Goal: Use online tool/utility: Utilize a website feature to perform a specific function

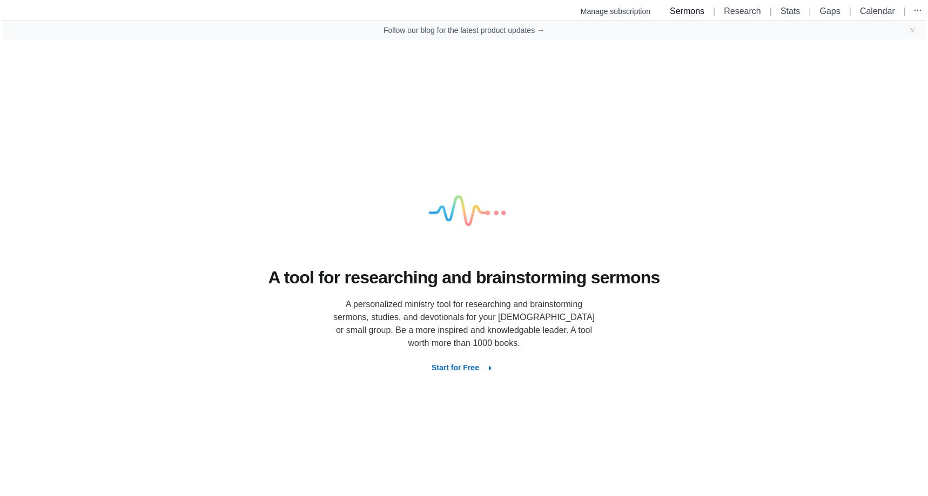
click at [679, 10] on link "Sermons" at bounding box center [687, 10] width 35 height 9
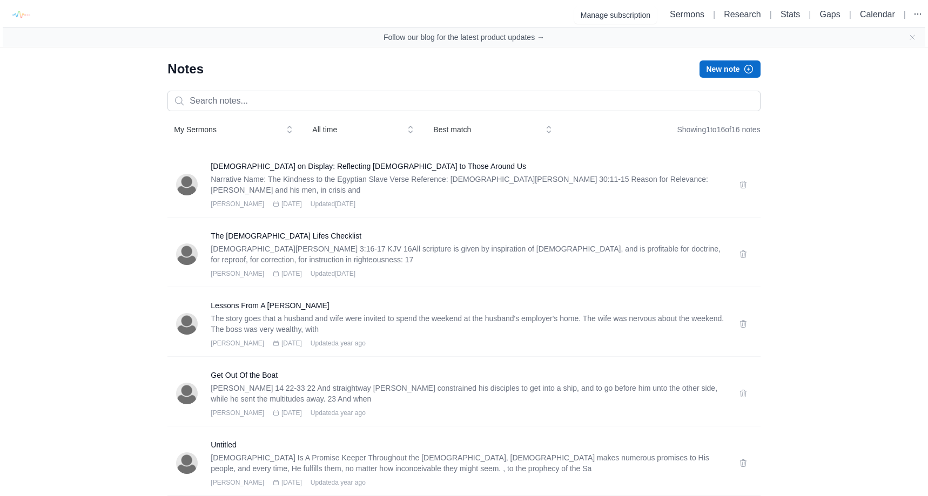
click at [721, 74] on button "New note" at bounding box center [729, 68] width 60 height 17
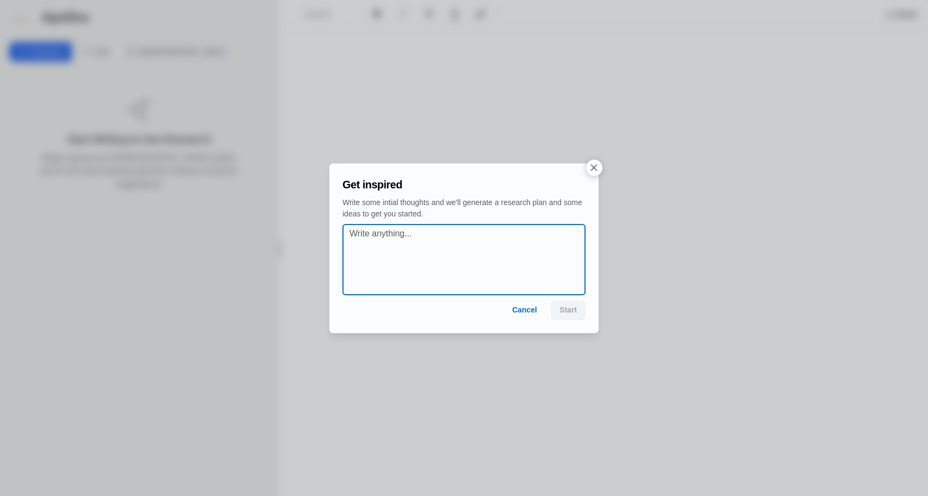
click at [399, 232] on textarea at bounding box center [466, 259] width 235 height 65
type textarea "the faithfulness of [PERSON_NAME]"
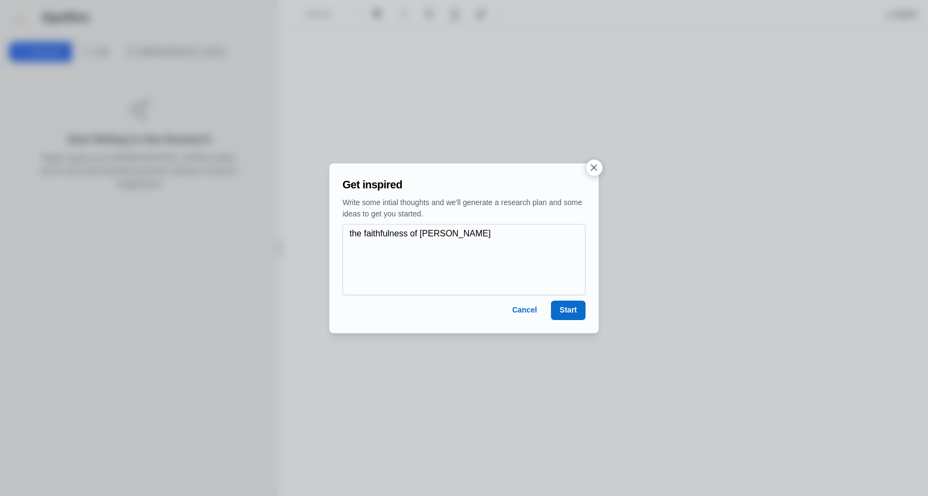
click at [576, 310] on button "Start" at bounding box center [568, 310] width 35 height 19
click at [563, 319] on button "Start" at bounding box center [568, 310] width 35 height 19
click at [564, 318] on button "Start" at bounding box center [568, 310] width 35 height 19
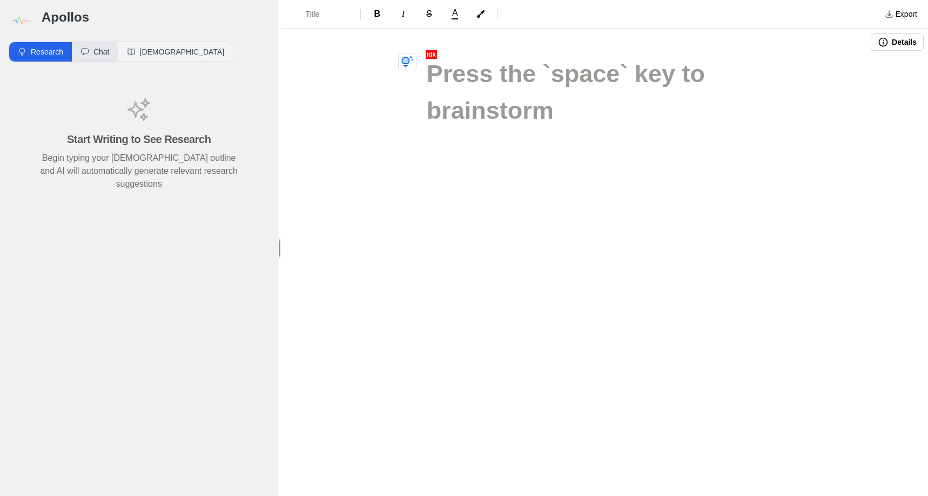
click at [99, 52] on button "Chat" at bounding box center [95, 51] width 46 height 19
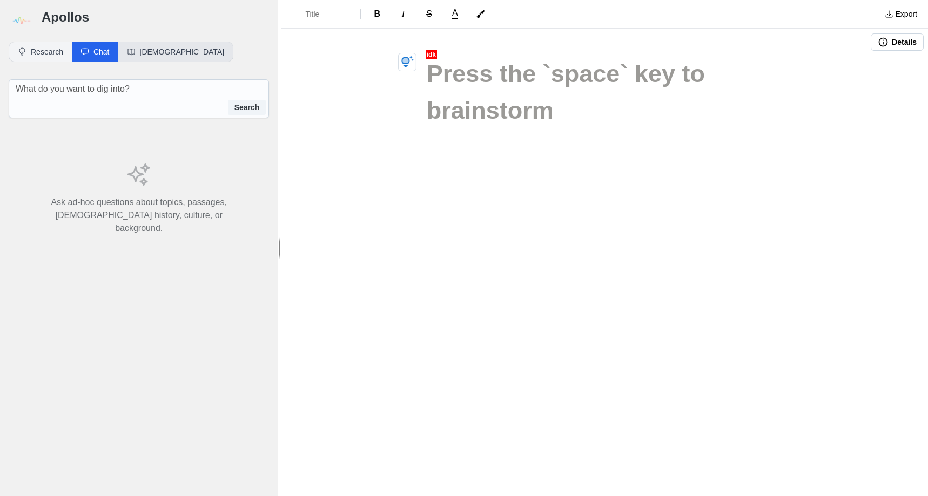
click at [133, 57] on button "[DEMOGRAPHIC_DATA]" at bounding box center [175, 51] width 115 height 19
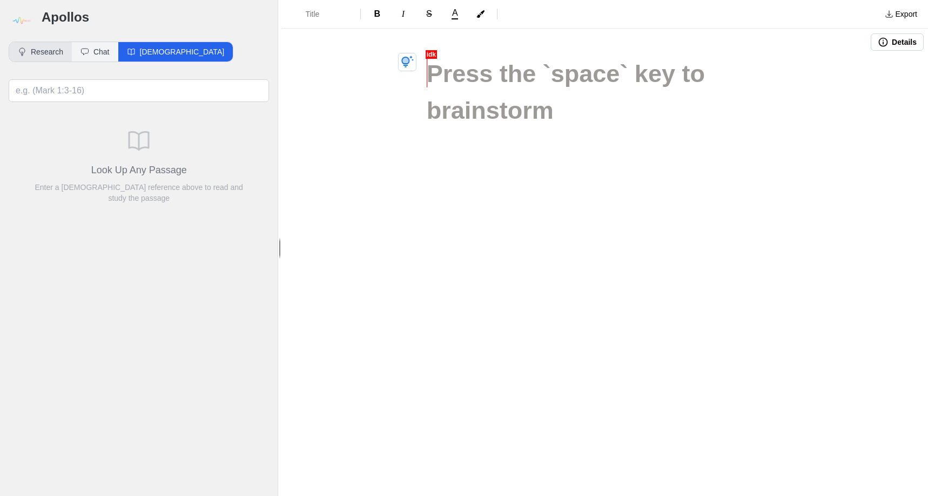
click at [55, 50] on button "Research" at bounding box center [40, 51] width 63 height 19
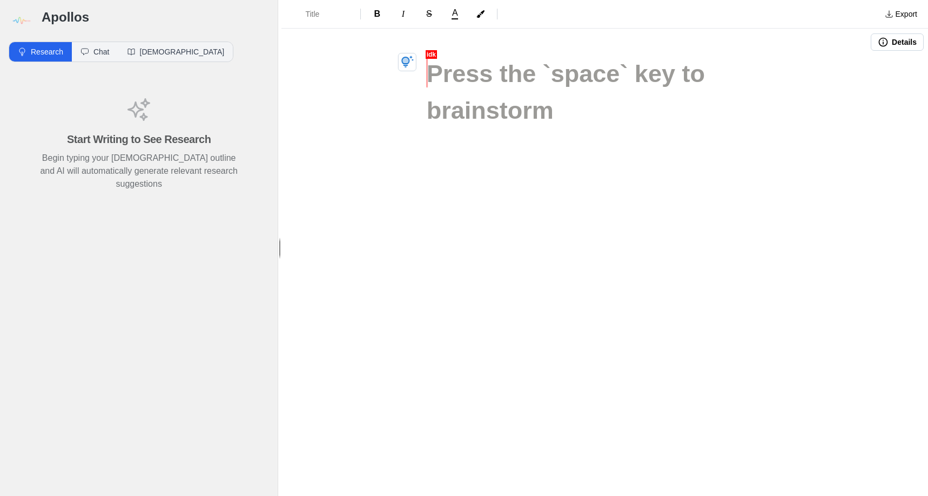
click at [890, 45] on button "Details" at bounding box center [896, 41] width 53 height 17
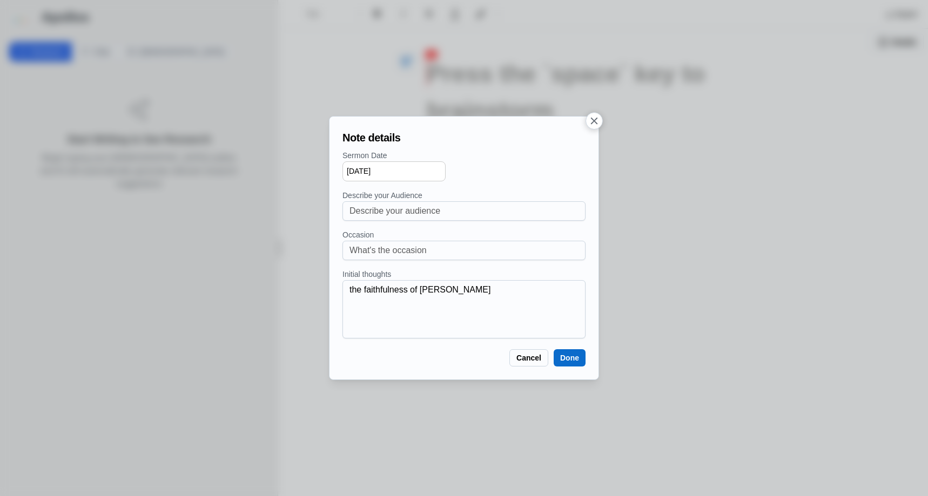
click at [591, 128] on button "button" at bounding box center [593, 120] width 17 height 17
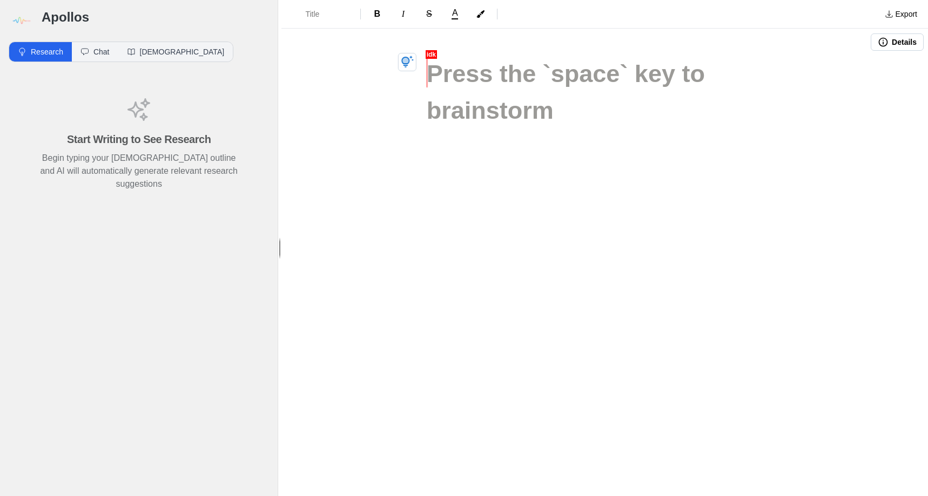
click at [593, 317] on div "Title B I S A Export Details" at bounding box center [604, 248] width 646 height 496
click at [895, 50] on button "Details" at bounding box center [896, 41] width 53 height 17
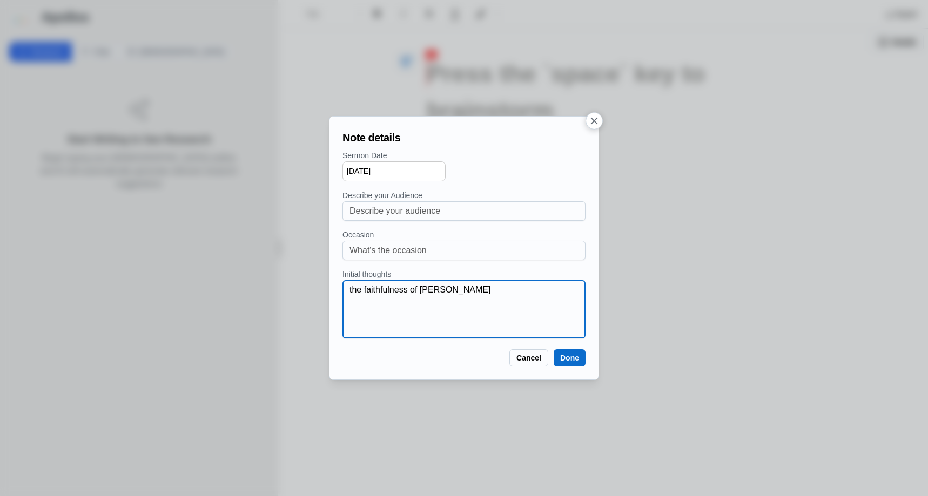
click at [456, 298] on textarea "the faithfulness of [PERSON_NAME]" at bounding box center [466, 309] width 235 height 52
type textarea "The obedience of Noah When he built the ark"
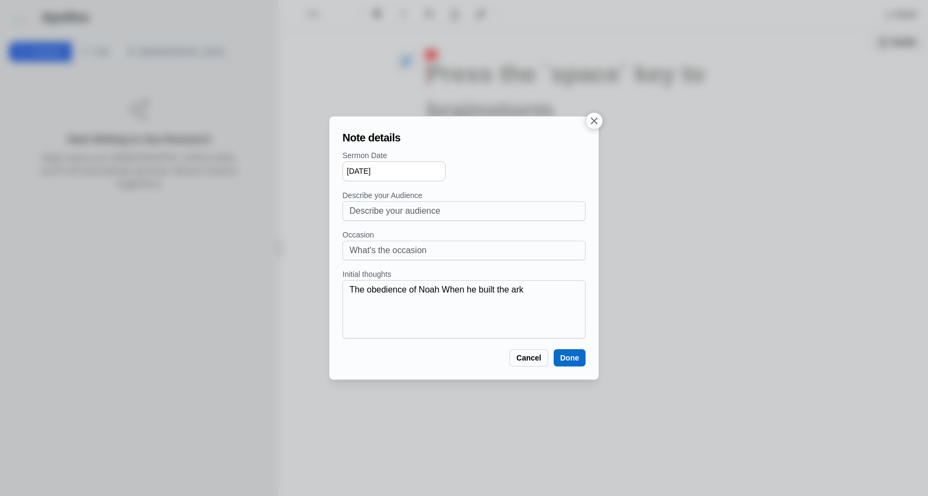
click at [582, 356] on button "Done" at bounding box center [569, 357] width 32 height 17
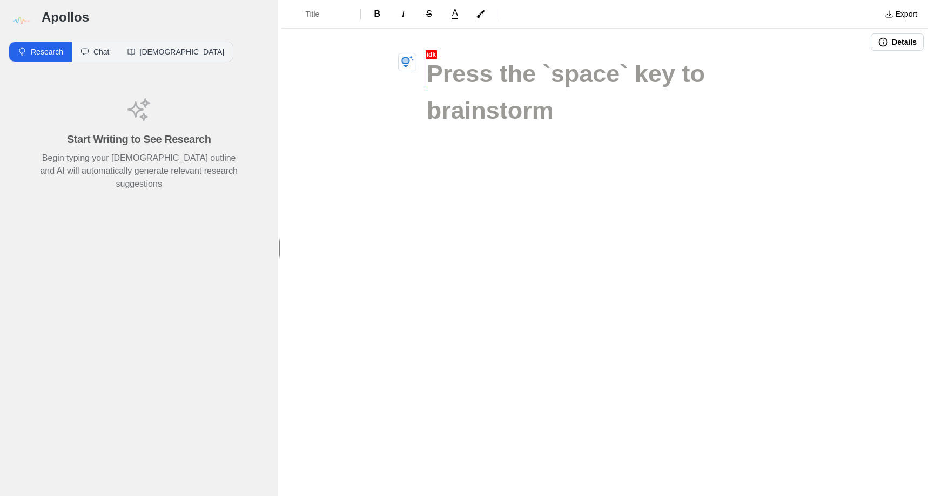
click at [477, 77] on h1 at bounding box center [605, 74] width 356 height 37
click at [415, 64] on button "button" at bounding box center [407, 62] width 18 height 18
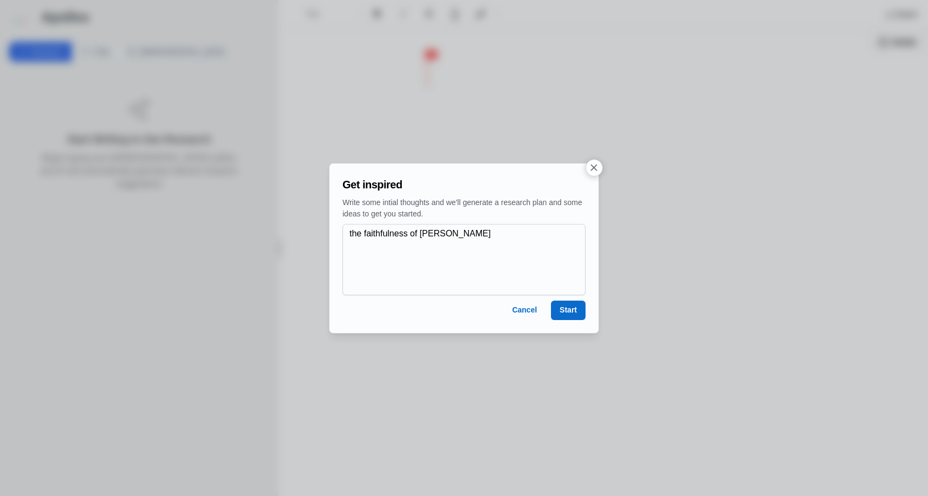
click at [568, 307] on button "Start" at bounding box center [568, 310] width 35 height 19
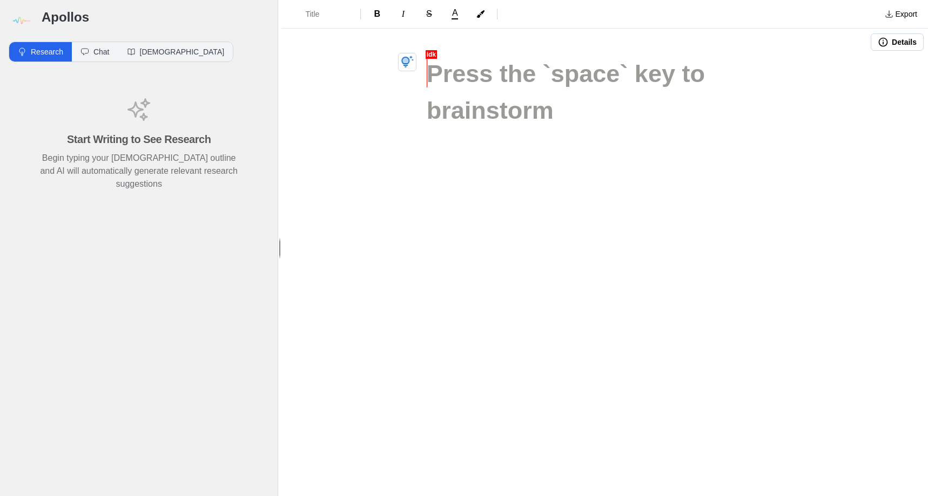
click at [434, 107] on div at bounding box center [605, 115] width 432 height 118
click at [414, 68] on button "button" at bounding box center [407, 62] width 18 height 18
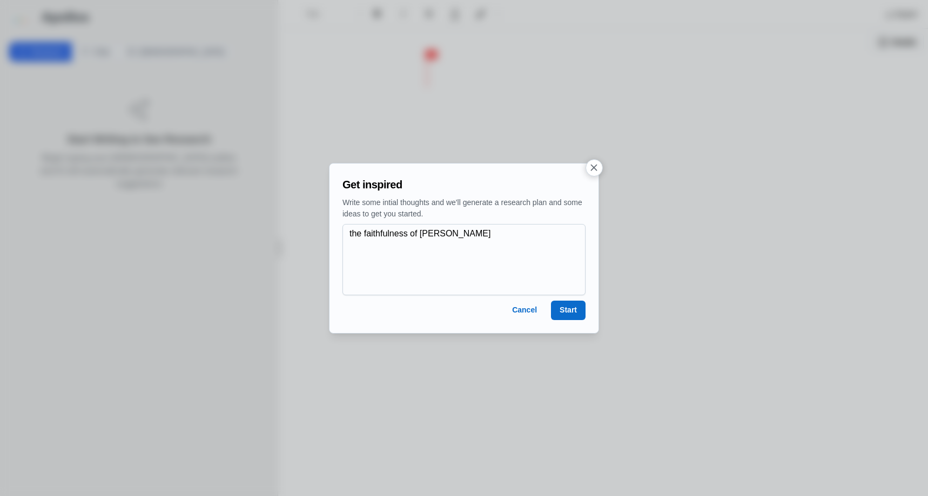
click at [593, 172] on icon "button" at bounding box center [593, 167] width 11 height 11
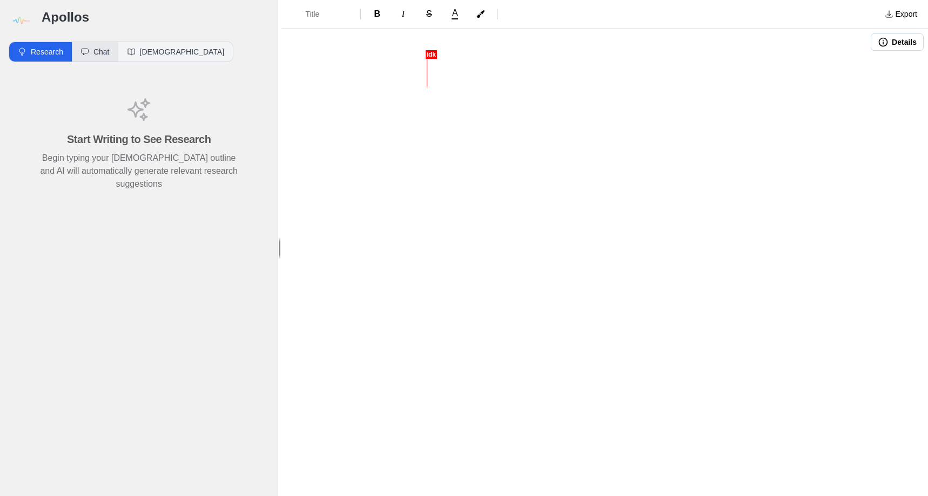
click at [113, 56] on button "Chat" at bounding box center [95, 51] width 46 height 19
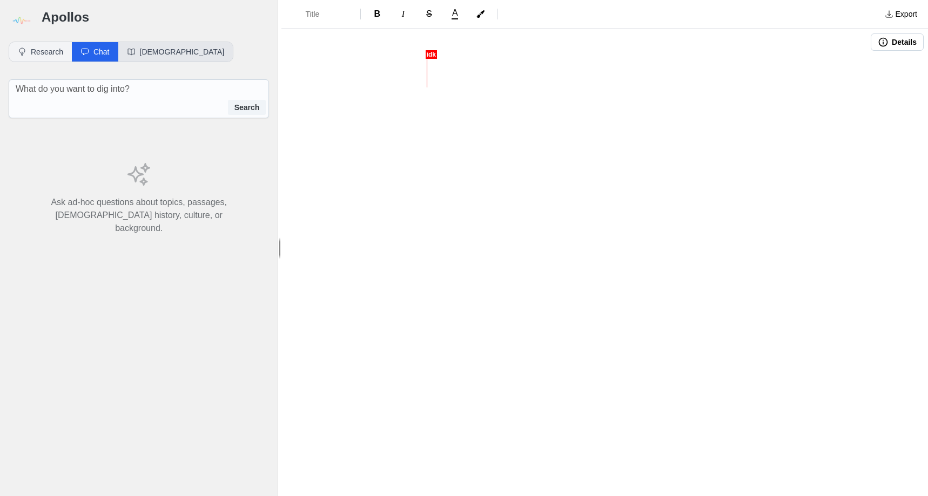
click at [140, 49] on button "[DEMOGRAPHIC_DATA]" at bounding box center [175, 51] width 115 height 19
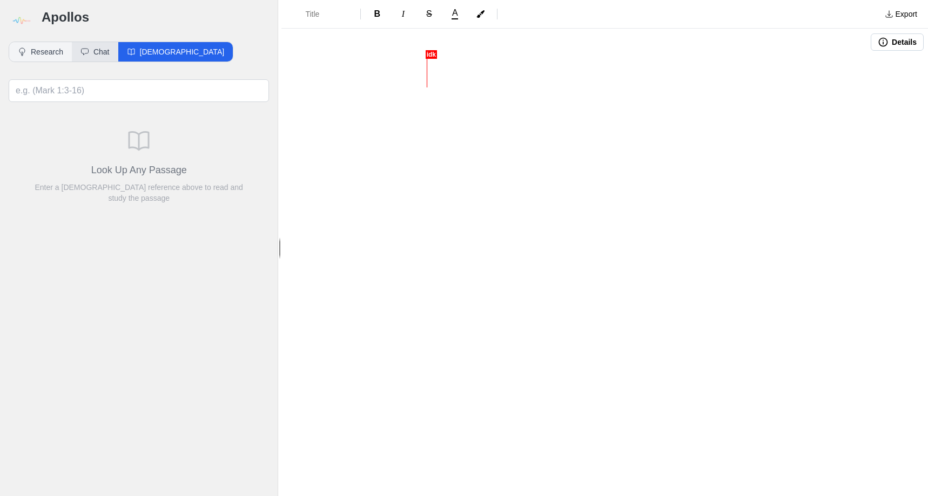
click at [88, 55] on icon "button" at bounding box center [84, 52] width 9 height 9
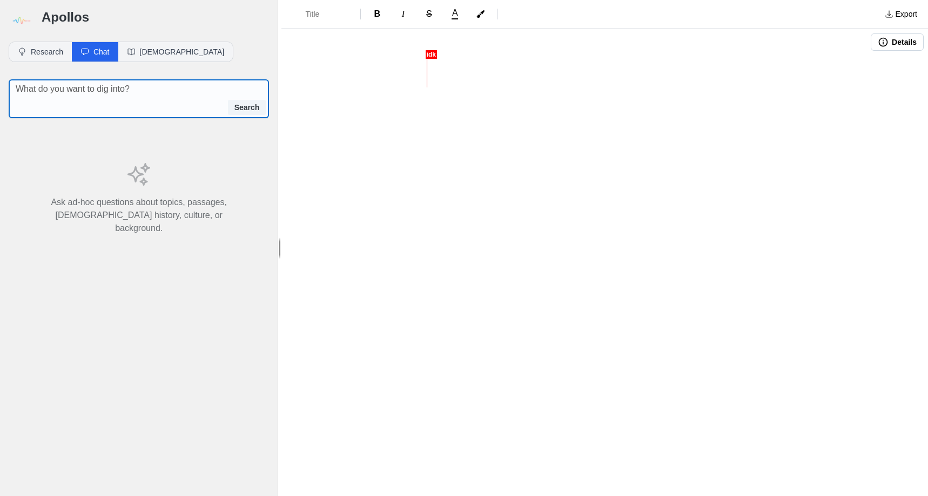
click at [79, 92] on textarea at bounding box center [142, 89] width 253 height 13
click at [51, 51] on button "Research" at bounding box center [40, 51] width 63 height 19
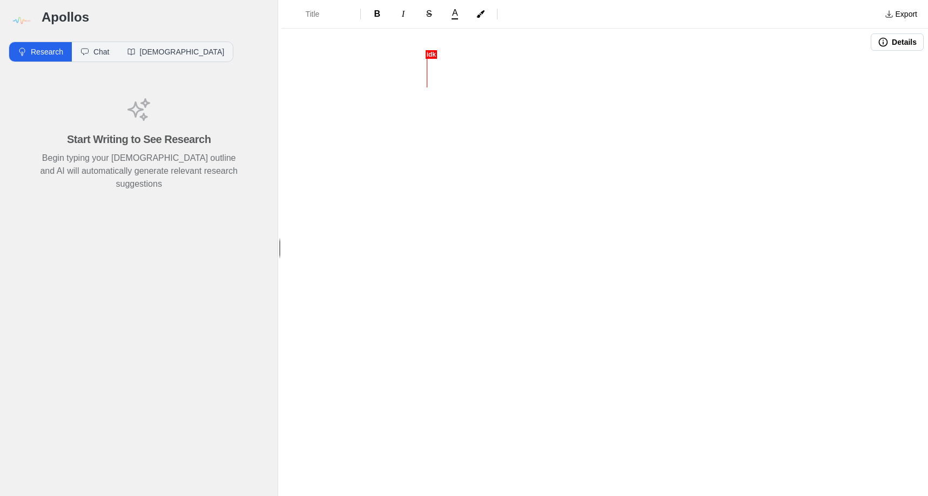
click at [99, 125] on div "Start Writing to See Research Begin typing your [DEMOGRAPHIC_DATA] outline and …" at bounding box center [139, 144] width 260 height 146
click at [93, 45] on button "Chat" at bounding box center [95, 51] width 46 height 19
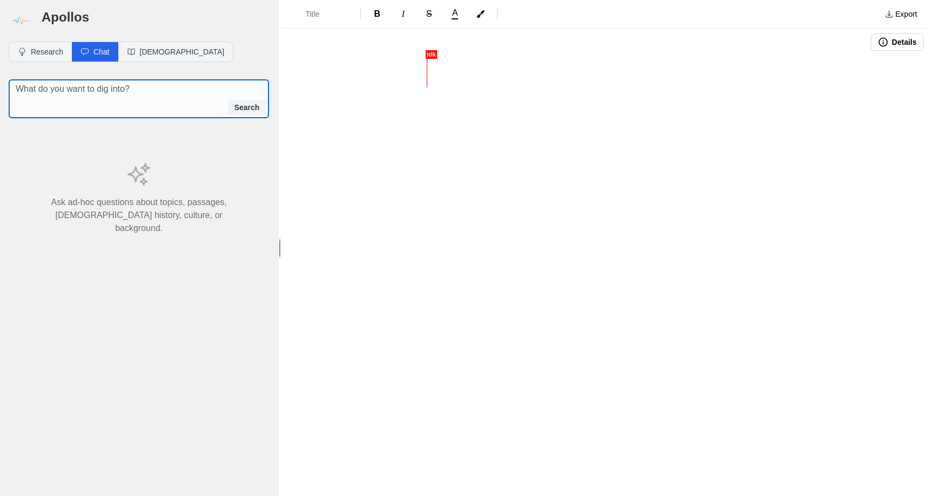
click at [94, 91] on textarea at bounding box center [142, 89] width 253 height 13
type textarea "The obedience of [PERSON_NAME]"
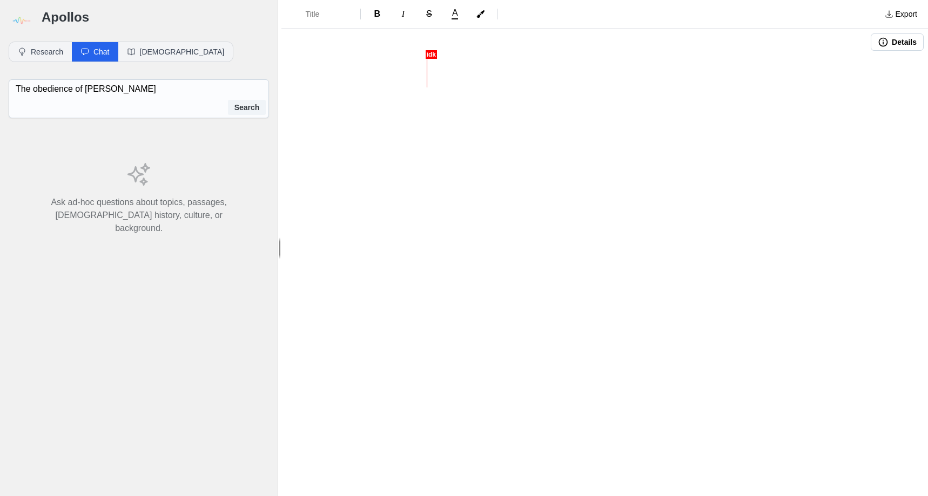
click at [242, 110] on button "Search" at bounding box center [247, 107] width 38 height 15
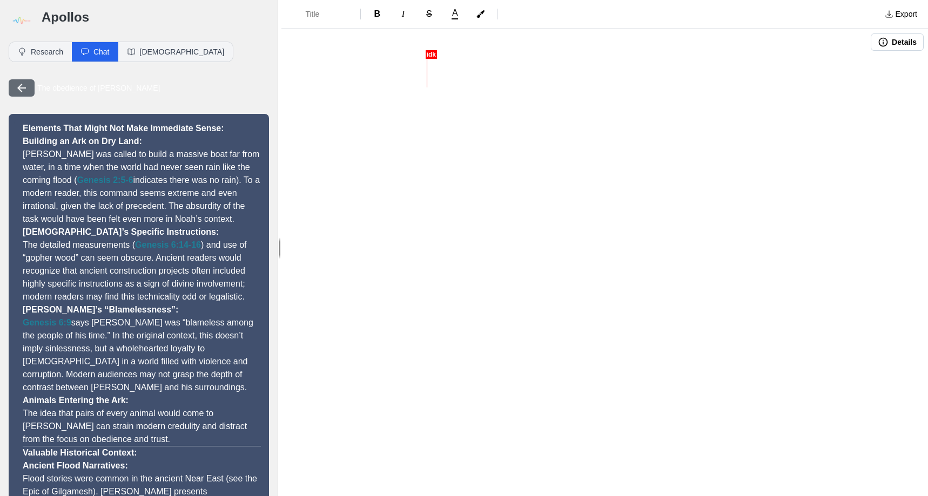
scroll to position [475, 0]
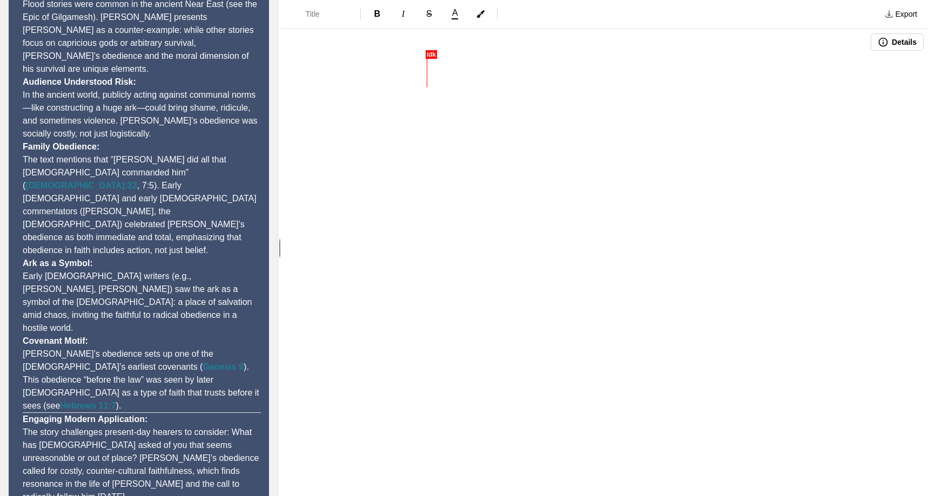
click at [461, 222] on div "Title B I S A Export Details" at bounding box center [604, 248] width 646 height 496
click at [430, 80] on h1 at bounding box center [605, 74] width 356 height 37
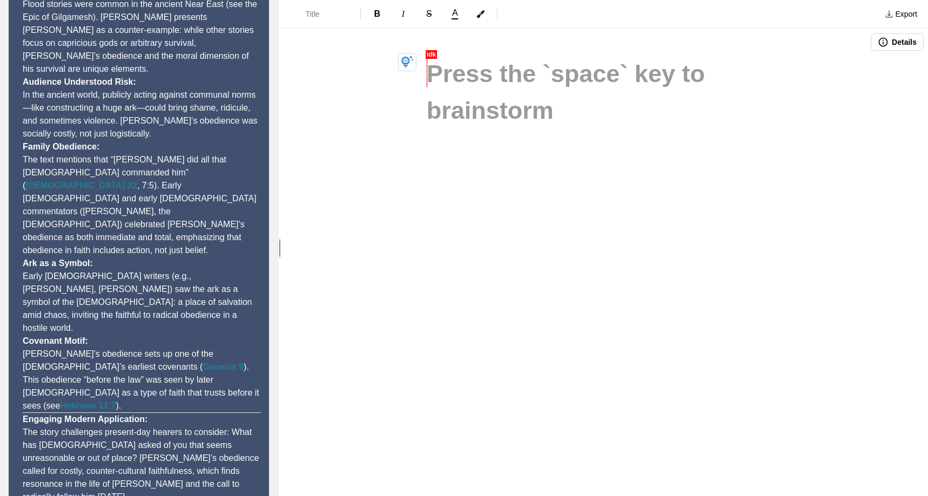
click at [430, 80] on h1 at bounding box center [605, 74] width 356 height 37
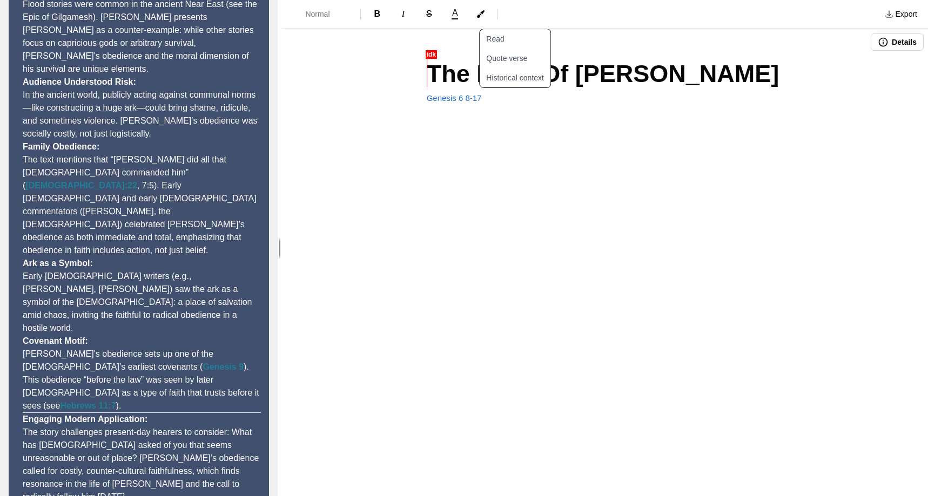
click at [491, 109] on div "The Faith Of [PERSON_NAME] Genesis 6 8-17" at bounding box center [605, 121] width 432 height 130
click at [514, 124] on div "The Faith Of [PERSON_NAME] Genesis 6 8-17" at bounding box center [605, 129] width 432 height 146
type textarea "how long did it take [PERSON_NAME] to build the ark"
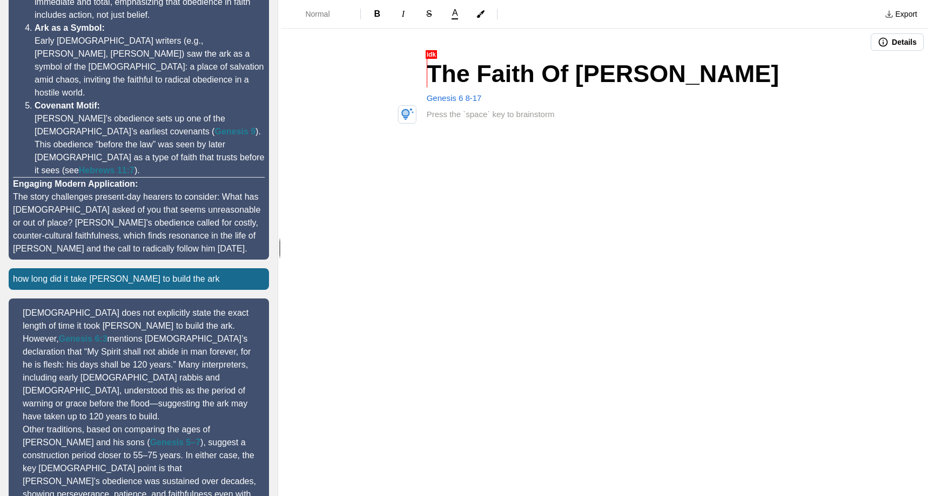
scroll to position [765, 0]
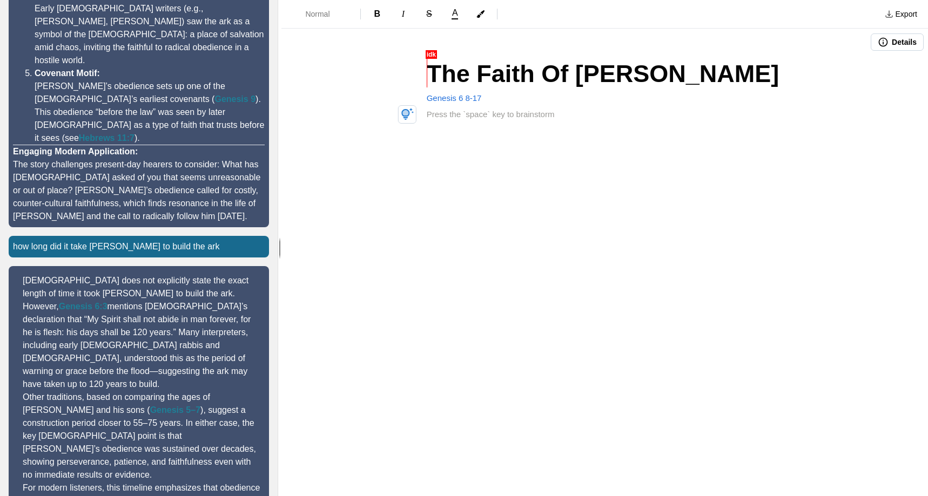
click at [429, 113] on p at bounding box center [605, 115] width 356 height 12
click at [430, 115] on span "the [DEMOGRAPHIC_DATA] don't say how long it took to build it is estimated 120 …" at bounding box center [584, 114] width 315 height 9
click at [707, 114] on p "[DEMOGRAPHIC_DATA] don't say how long it took to build it is estimated 120 years" at bounding box center [605, 115] width 356 height 12
click at [692, 118] on p "[DEMOGRAPHIC_DATA] don't say how long it took to build it is estimated 120 years" at bounding box center [605, 115] width 356 height 12
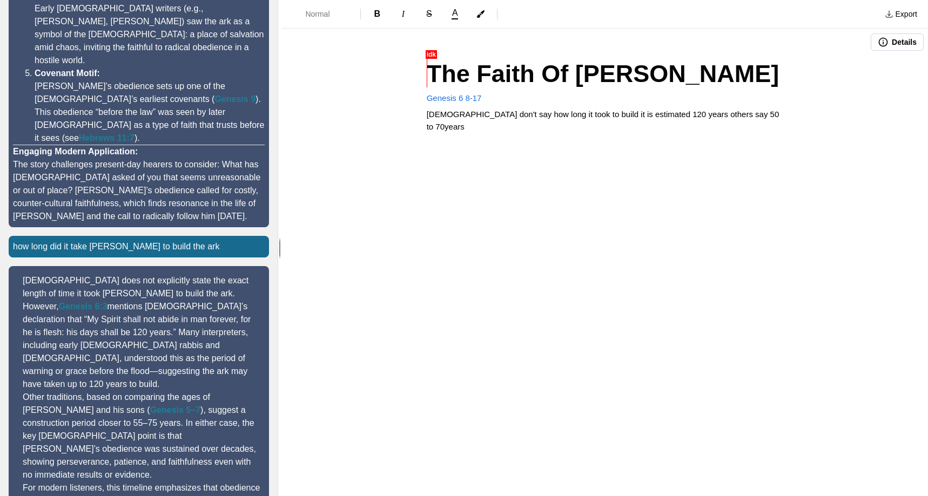
click at [754, 116] on span "[DEMOGRAPHIC_DATA] don't say how long it took to build it is estimated 120 year…" at bounding box center [604, 121] width 355 height 22
click at [442, 154] on div "The Faith Of Noah Genesis 6 8-17 [DEMOGRAPHIC_DATA] don't say how long it took …" at bounding box center [605, 151] width 432 height 191
